Goal: Leave review/rating

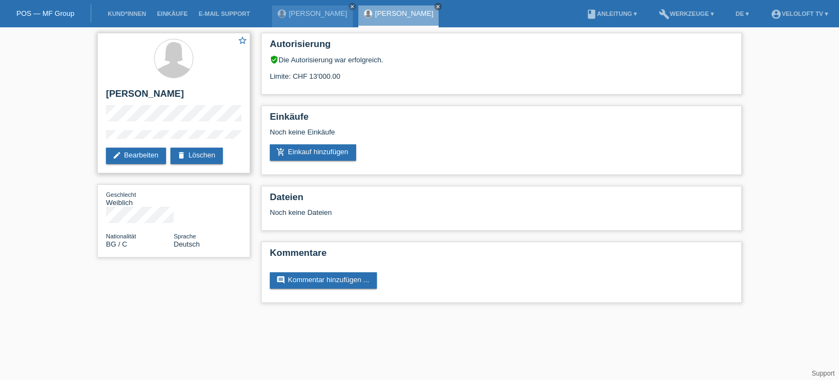
click at [107, 104] on h2 "[PERSON_NAME]" at bounding box center [173, 96] width 135 height 16
click at [98, 111] on div "star_border [PERSON_NAME] edit Bearbeiten delete Löschen" at bounding box center [173, 103] width 153 height 140
click at [362, 314] on html "POS — MF Group Kund*innen Einkäufe E-Mail Support [PERSON_NAME] close close" at bounding box center [419, 157] width 839 height 314
click at [364, 314] on html "POS — MF Group Kund*innen Einkäufe E-Mail Support [PERSON_NAME] close close" at bounding box center [419, 157] width 839 height 314
click at [126, 129] on div "star_border [PERSON_NAME] edit Bearbeiten delete Löschen" at bounding box center [173, 103] width 153 height 140
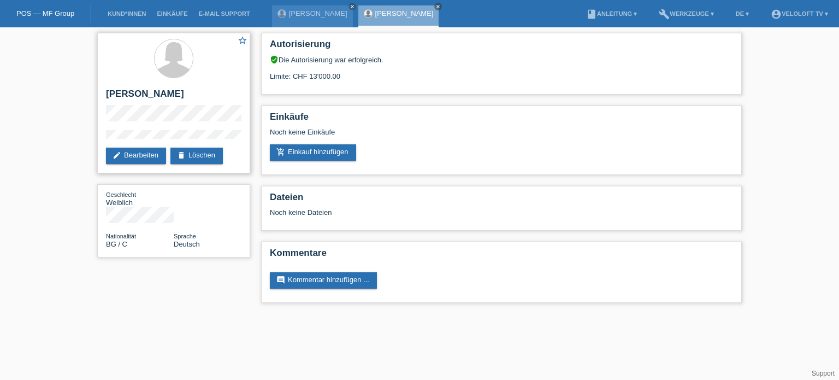
drag, startPoint x: 101, startPoint y: 90, endPoint x: 202, endPoint y: 88, distance: 100.5
click at [202, 88] on div "star_border [PERSON_NAME] edit Bearbeiten delete Löschen" at bounding box center [173, 103] width 153 height 140
copy h2 "[PERSON_NAME]"
click at [93, 131] on div "star_border [PERSON_NAME] edit Bearbeiten delete Löschen Geschlecht Weiblich Na…" at bounding box center [174, 147] width 164 height 241
click at [173, 111] on div "star_border [PERSON_NAME] edit Bearbeiten delete Löschen" at bounding box center [173, 103] width 153 height 140
